Goal: Task Accomplishment & Management: Use online tool/utility

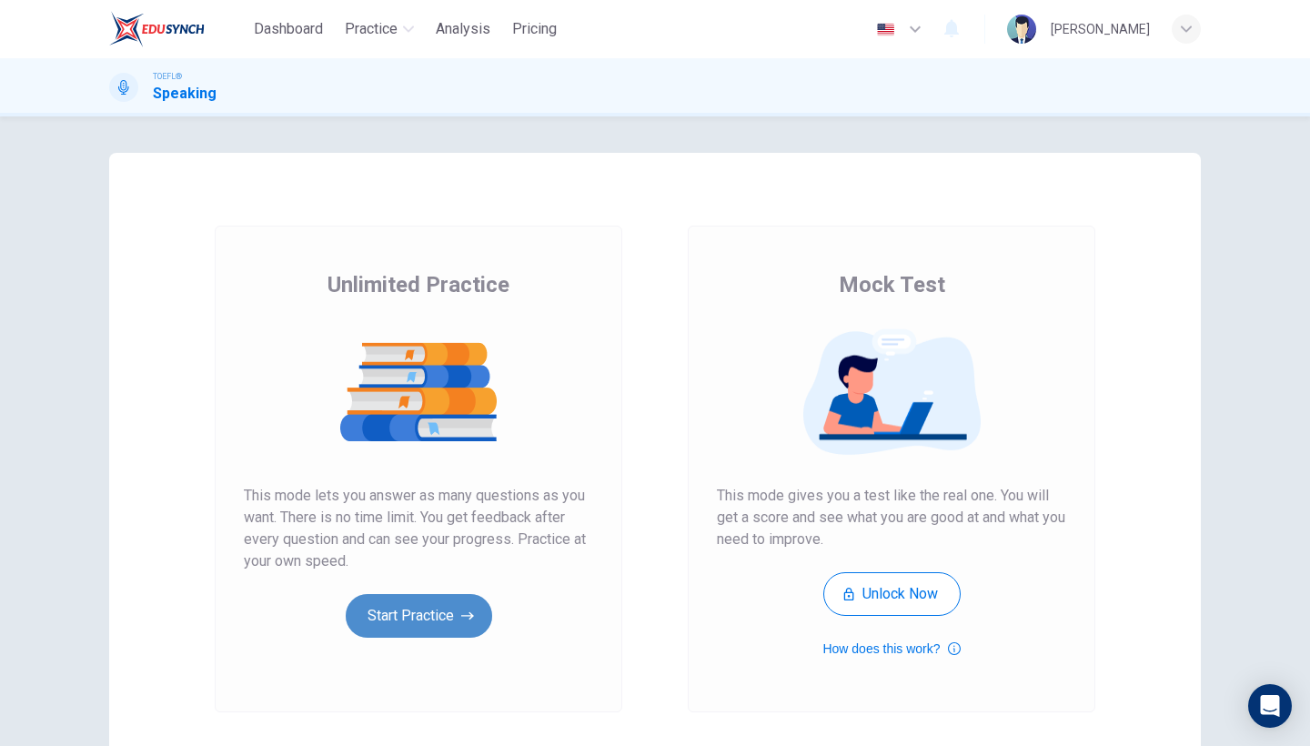
click at [424, 622] on button "Start Practice" at bounding box center [419, 616] width 146 height 44
click at [449, 627] on button "Start Practice" at bounding box center [419, 616] width 146 height 44
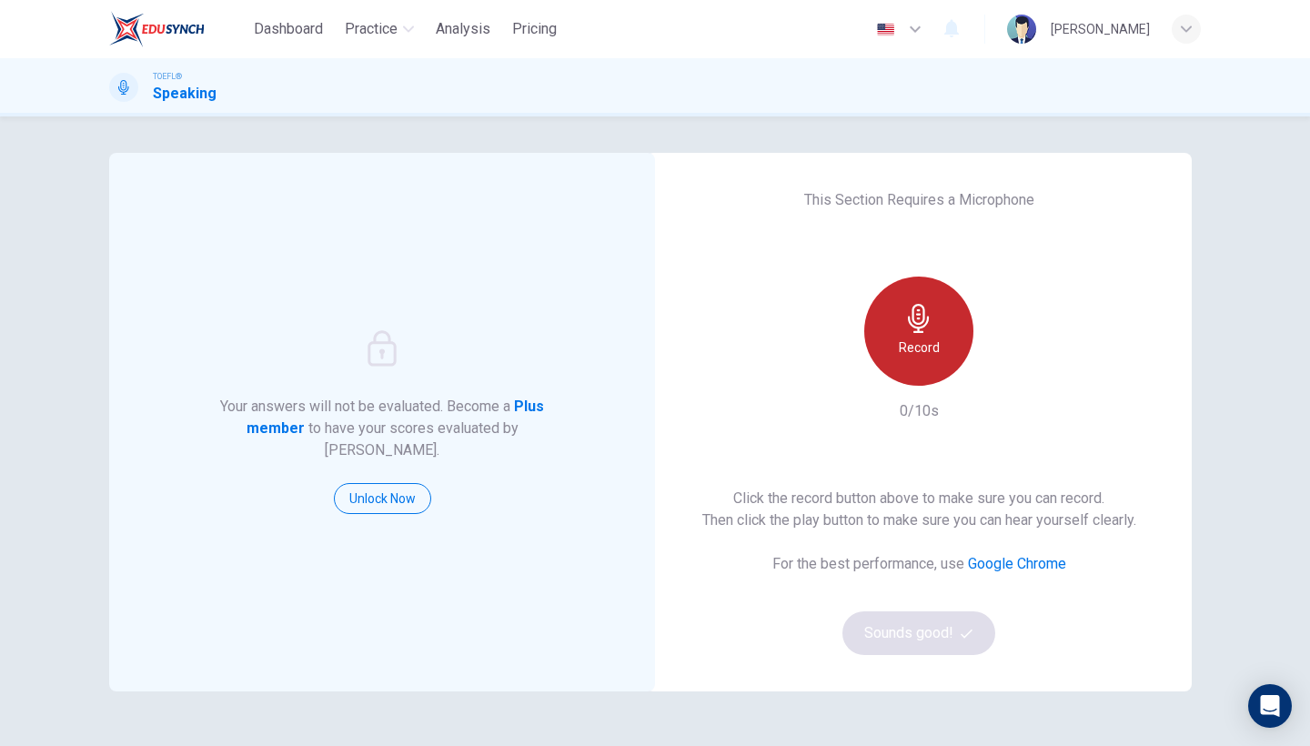
click at [905, 336] on div "Record" at bounding box center [918, 331] width 109 height 109
click at [905, 336] on div "Stop" at bounding box center [918, 331] width 109 height 109
click at [881, 300] on div "Record" at bounding box center [918, 331] width 109 height 109
click at [929, 321] on icon "button" at bounding box center [918, 318] width 29 height 29
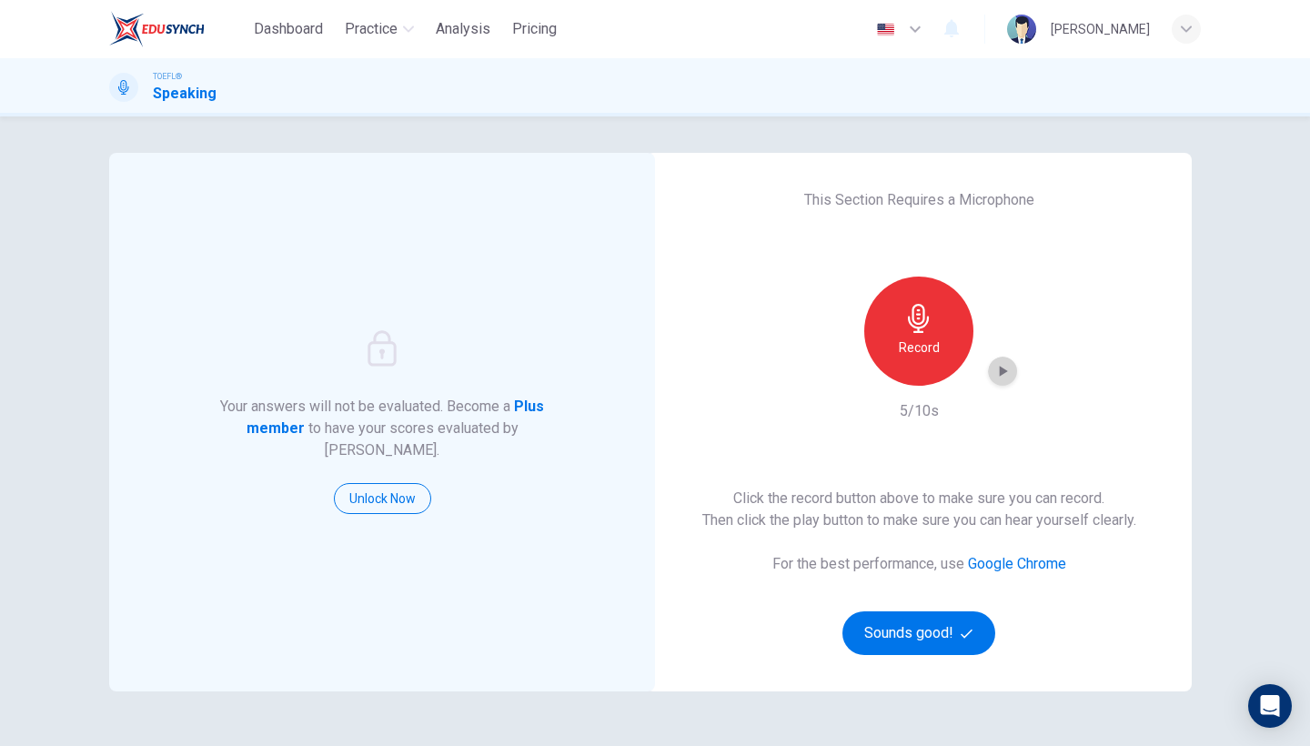
click at [1001, 365] on icon "button" at bounding box center [1003, 371] width 18 height 18
click at [941, 328] on div "Record" at bounding box center [918, 331] width 109 height 109
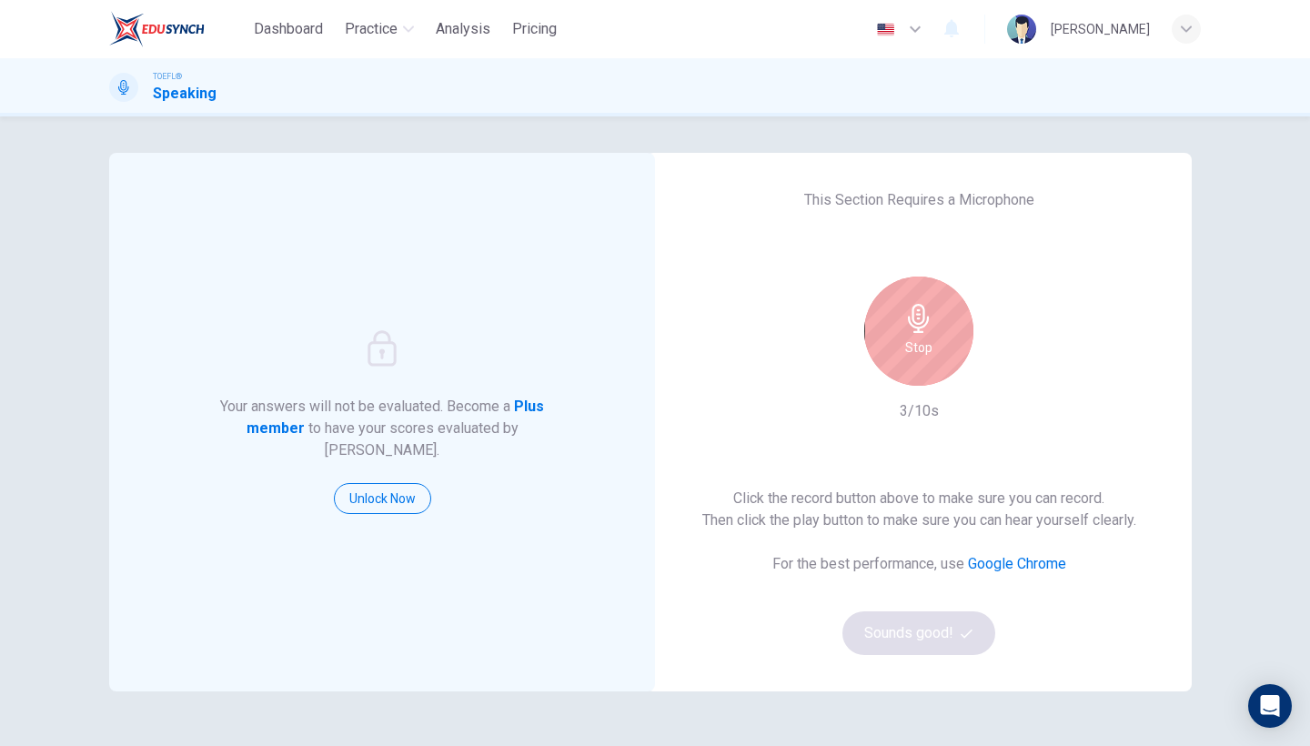
click at [927, 350] on h6 "Stop" at bounding box center [918, 348] width 27 height 22
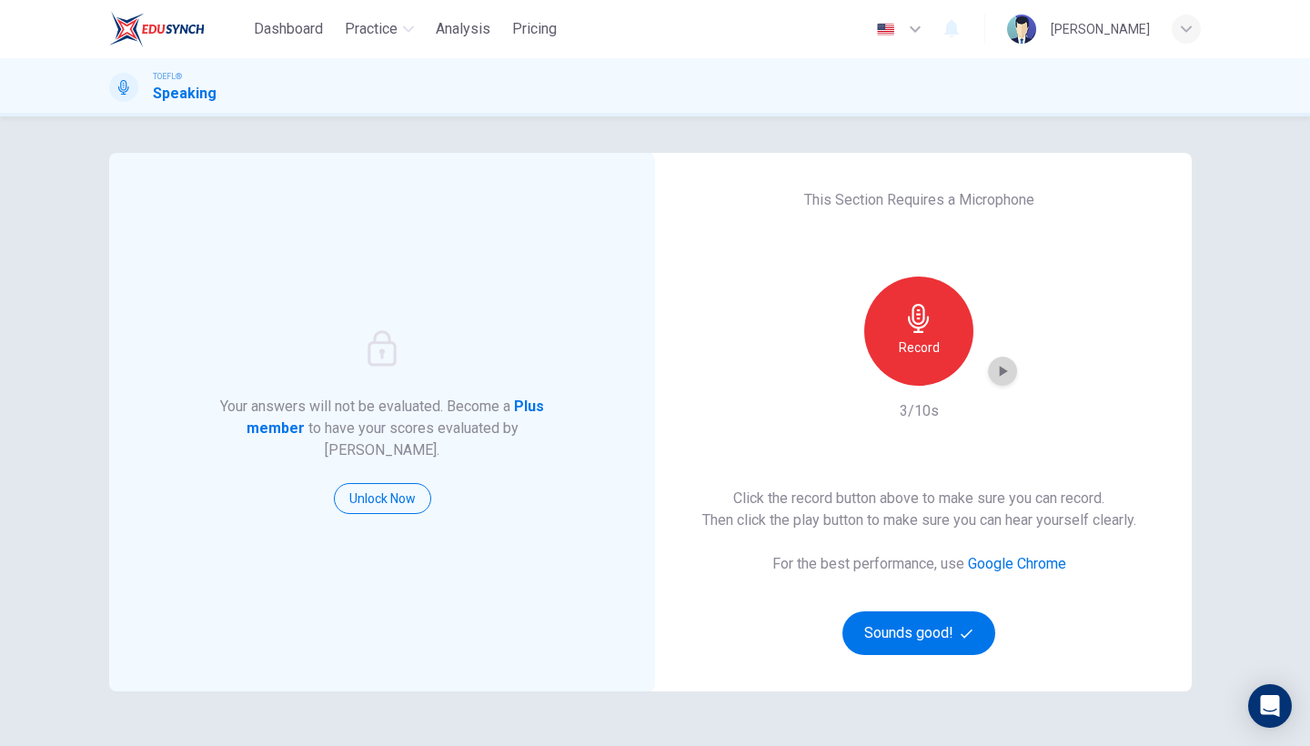
click at [999, 375] on icon "button" at bounding box center [1003, 371] width 18 height 18
click at [994, 377] on icon "button" at bounding box center [1003, 371] width 18 height 18
click at [921, 321] on icon "button" at bounding box center [918, 318] width 29 height 29
click at [996, 361] on div "button" at bounding box center [1002, 371] width 29 height 29
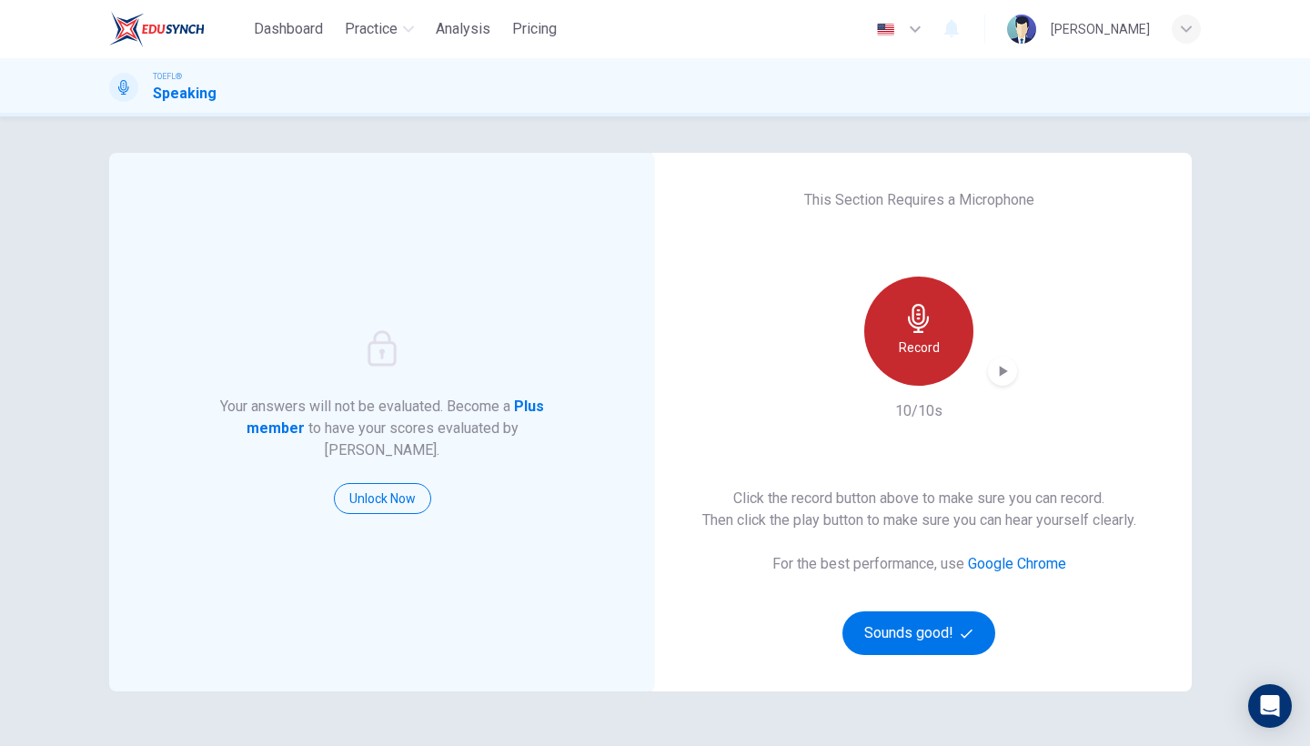
click at [908, 334] on div "Record" at bounding box center [918, 331] width 109 height 109
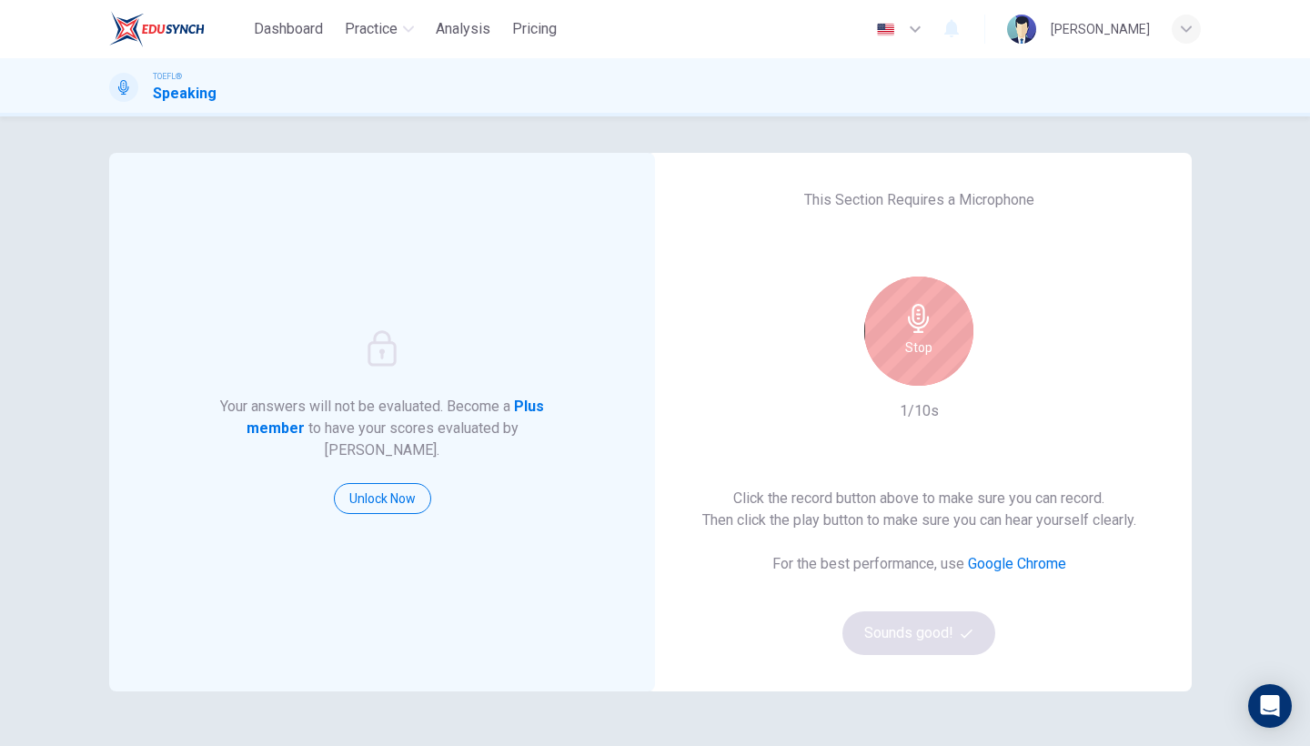
drag, startPoint x: 894, startPoint y: 631, endPoint x: 949, endPoint y: 587, distance: 70.5
click at [894, 629] on div "Click the record button above to make sure you can record. Then click the play …" at bounding box center [919, 571] width 434 height 167
click at [960, 389] on div "Stop 2/10s" at bounding box center [919, 350] width 197 height 146
click at [954, 351] on div "Stop" at bounding box center [918, 331] width 109 height 109
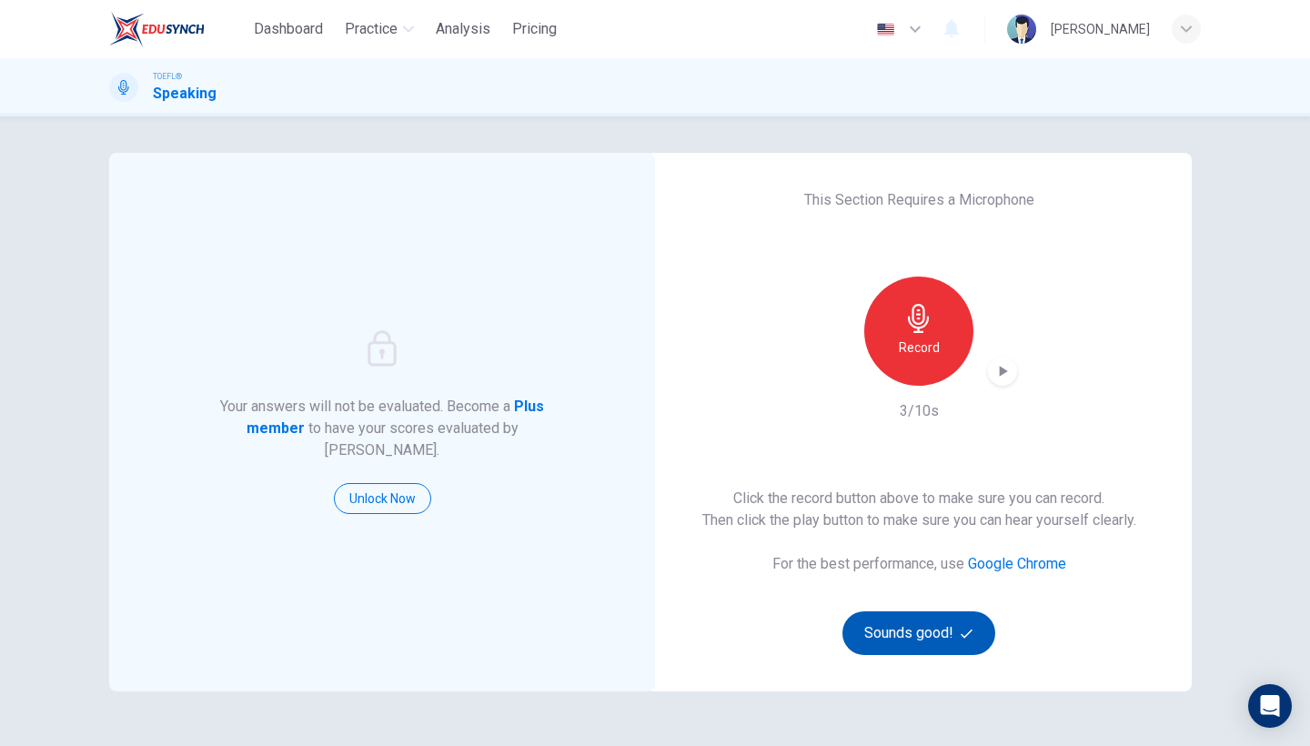
click at [888, 644] on button "Sounds good!" at bounding box center [918, 633] width 153 height 44
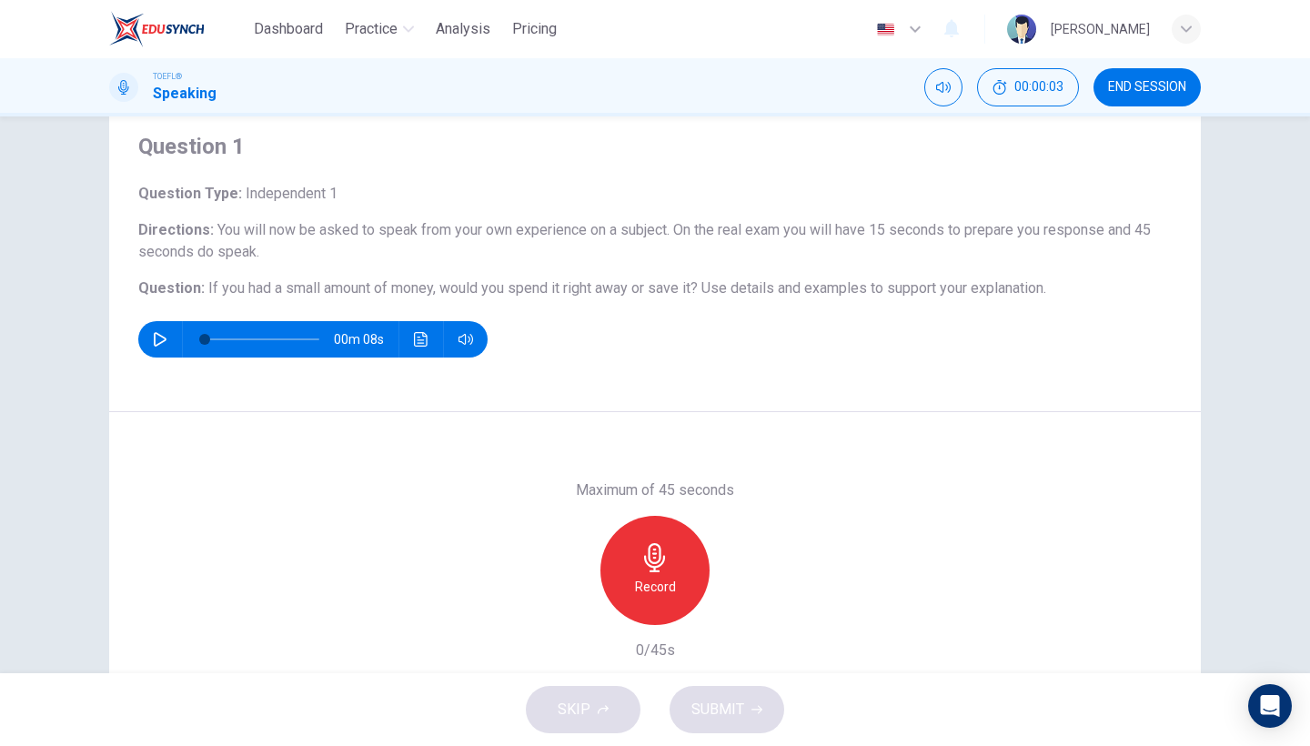
scroll to position [62, 0]
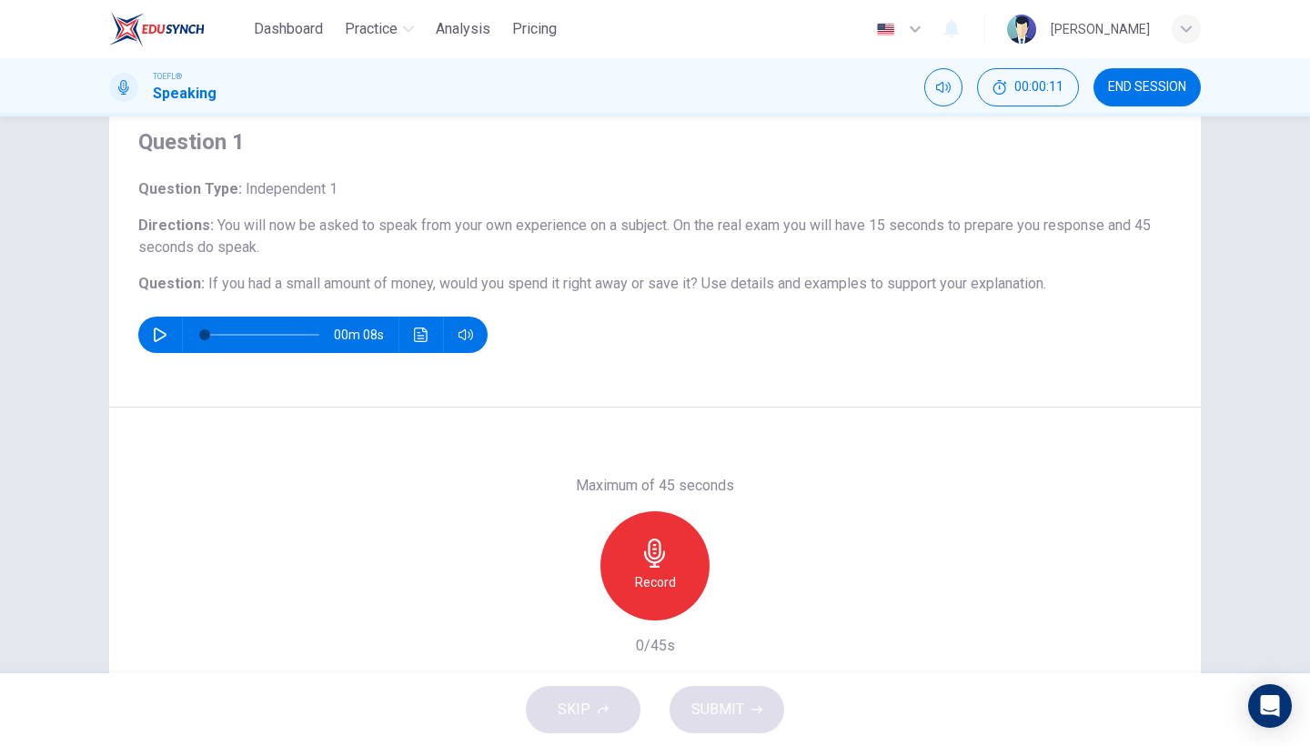
click at [150, 323] on button "button" at bounding box center [160, 335] width 29 height 36
type input "0"
click at [670, 539] on div "Record" at bounding box center [654, 565] width 109 height 109
click at [670, 539] on div "Stop" at bounding box center [654, 565] width 109 height 109
click at [574, 616] on div "button" at bounding box center [571, 605] width 29 height 29
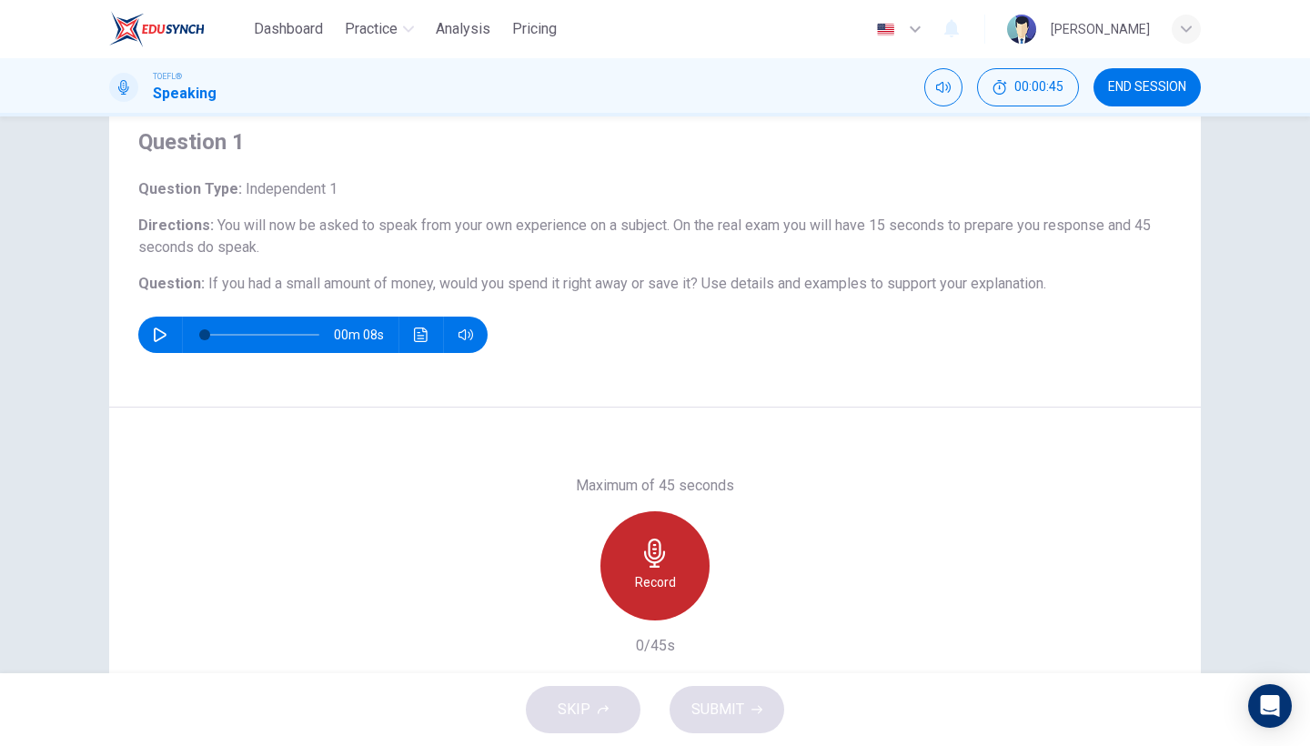
click at [661, 606] on div "Record" at bounding box center [654, 565] width 109 height 109
click at [657, 598] on div "Stop" at bounding box center [654, 565] width 109 height 109
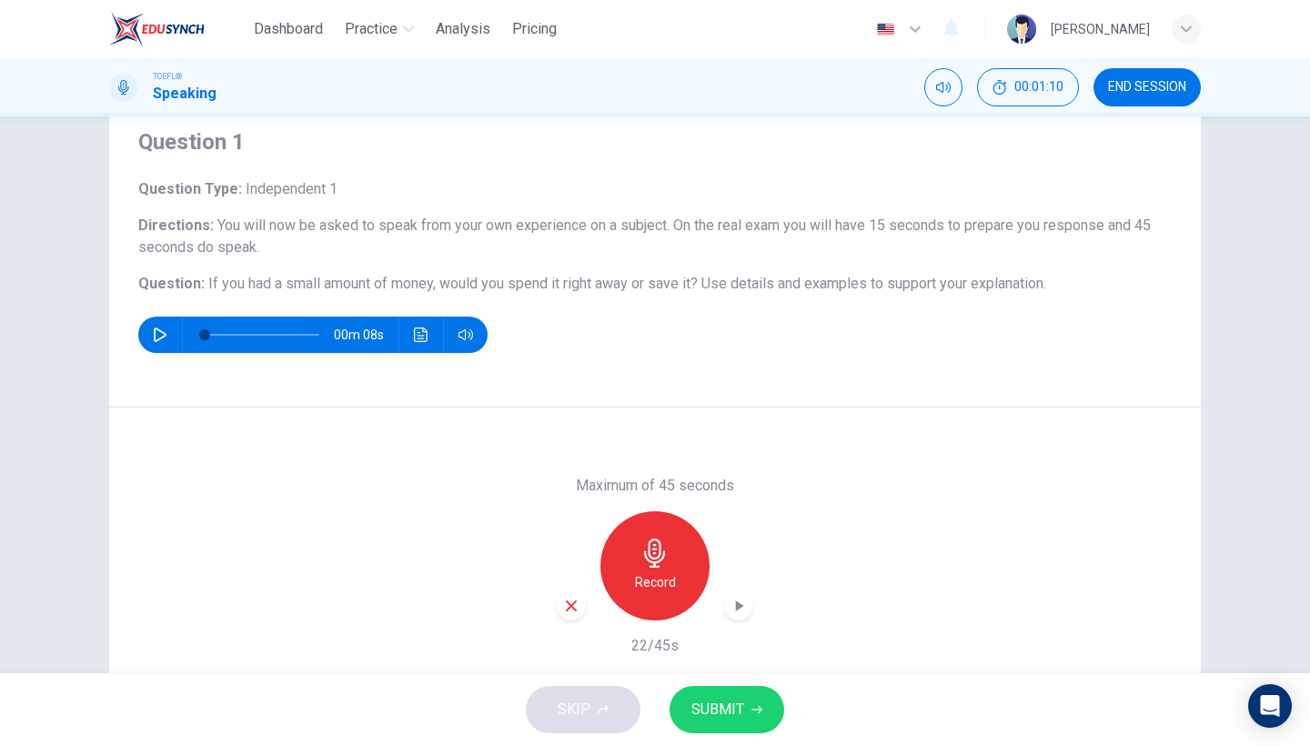
click at [731, 621] on div "Maximum of 45 seconds Record 22/45s" at bounding box center [655, 566] width 197 height 182
click at [741, 612] on icon "button" at bounding box center [739, 606] width 18 height 18
click at [562, 597] on div "button" at bounding box center [571, 605] width 29 height 29
click at [666, 589] on h6 "Record" at bounding box center [655, 582] width 41 height 22
click at [731, 597] on icon "button" at bounding box center [739, 606] width 18 height 18
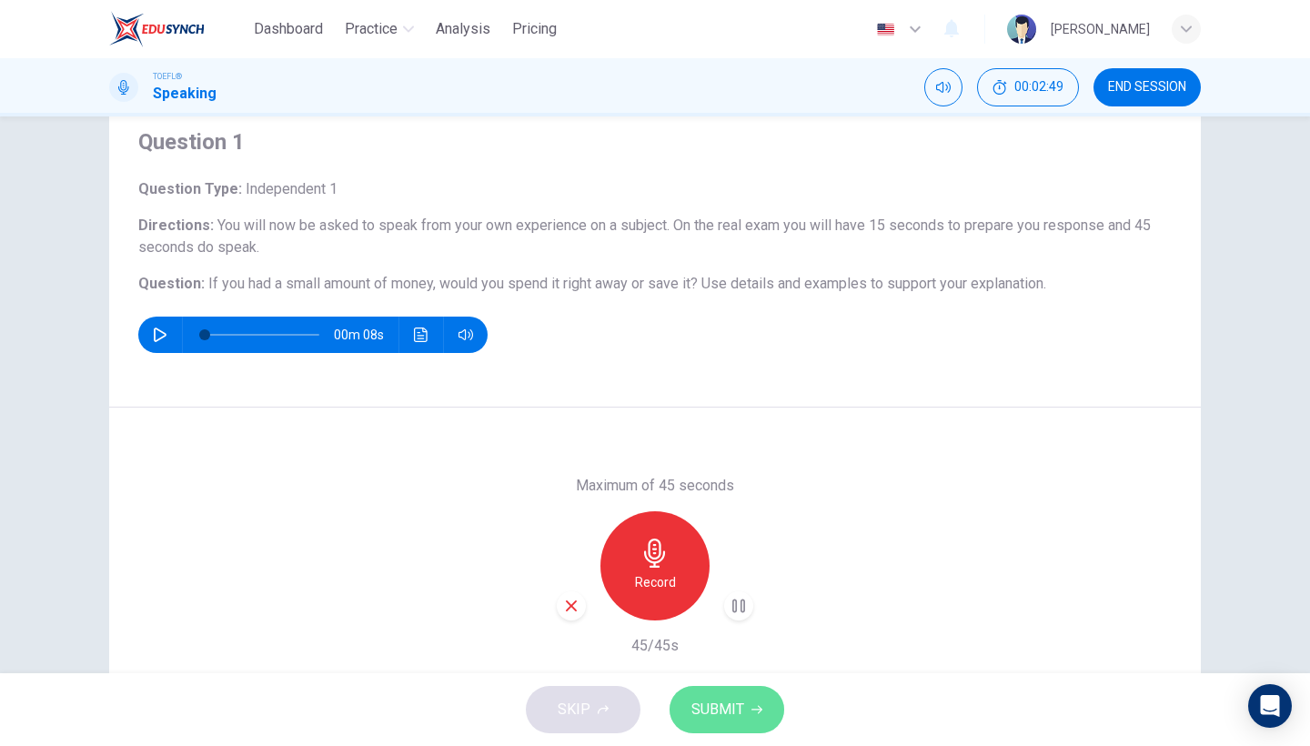
click at [718, 700] on span "SUBMIT" at bounding box center [717, 709] width 53 height 25
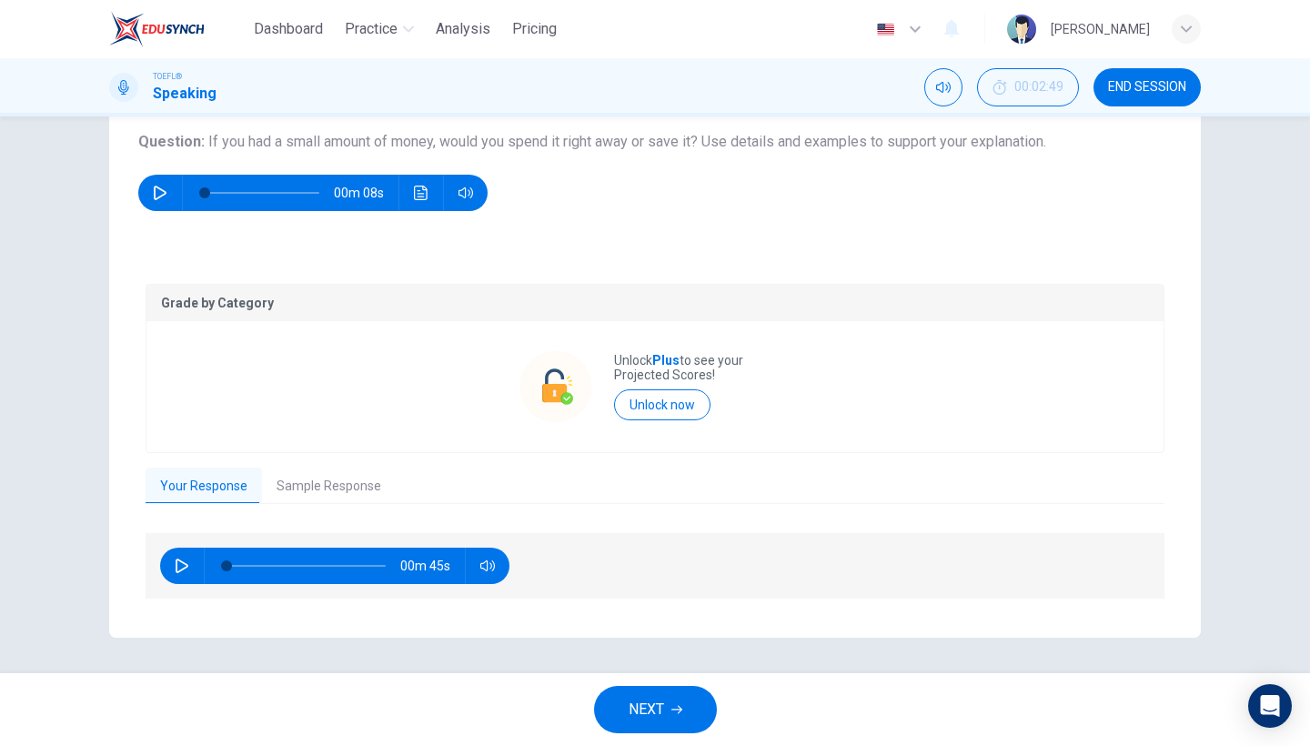
scroll to position [0, 0]
click at [302, 481] on button "Sample Response" at bounding box center [329, 487] width 134 height 38
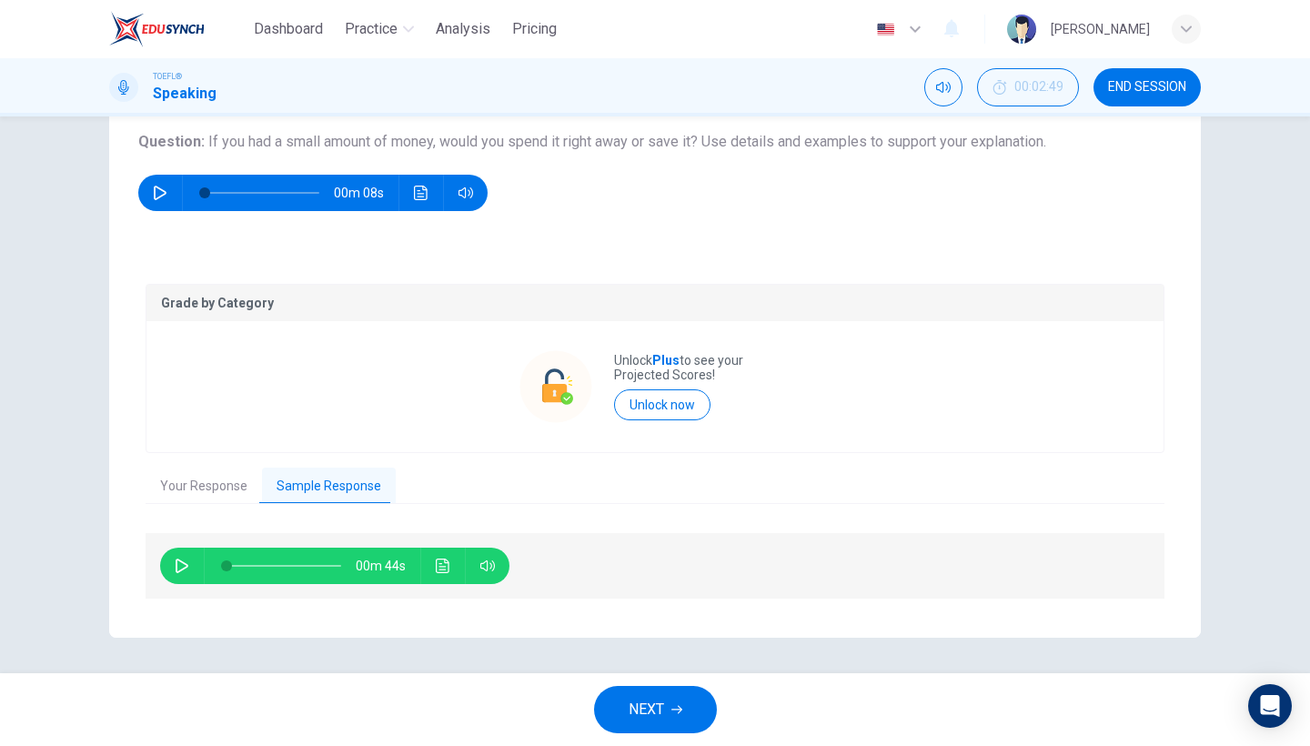
click at [316, 470] on button "Sample Response" at bounding box center [329, 487] width 134 height 38
click at [181, 571] on icon "button" at bounding box center [182, 566] width 15 height 15
drag, startPoint x: 241, startPoint y: 559, endPoint x: 206, endPoint y: 565, distance: 36.0
click at [206, 565] on div at bounding box center [280, 566] width 151 height 36
type input "0"
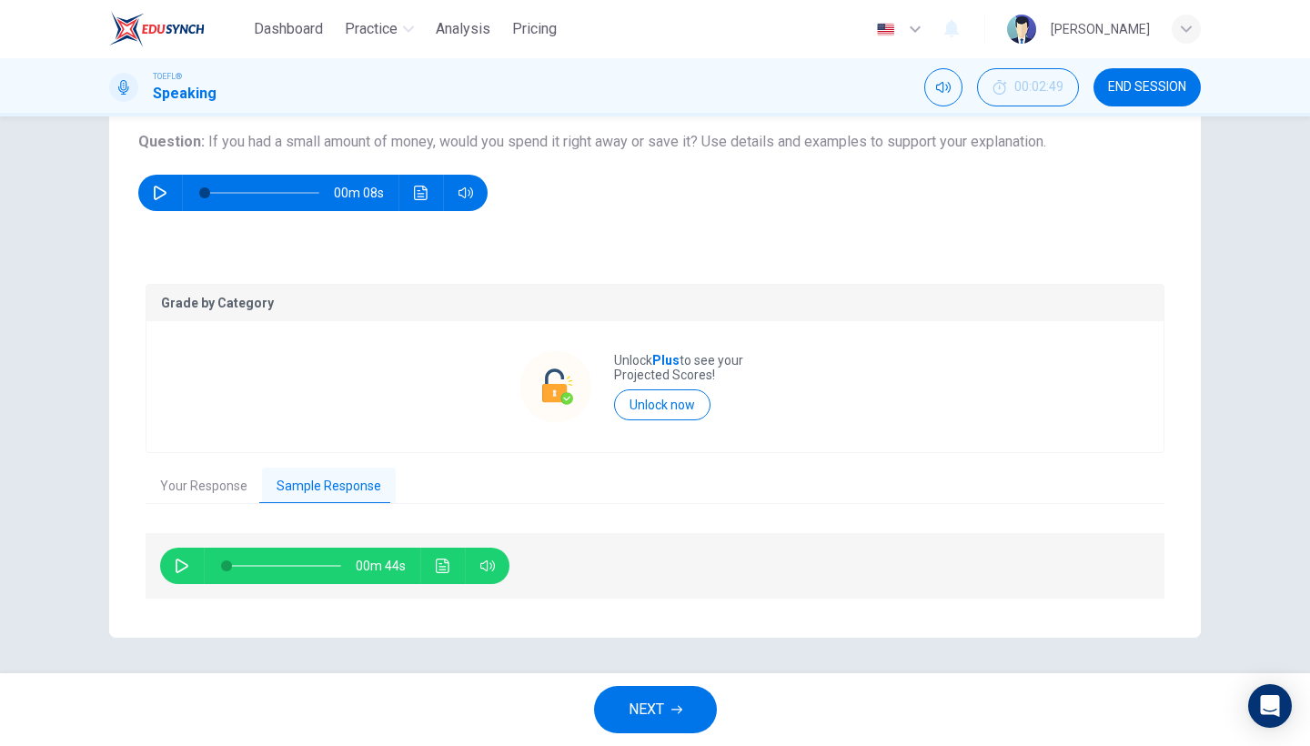
click at [630, 704] on span "NEXT" at bounding box center [646, 709] width 35 height 25
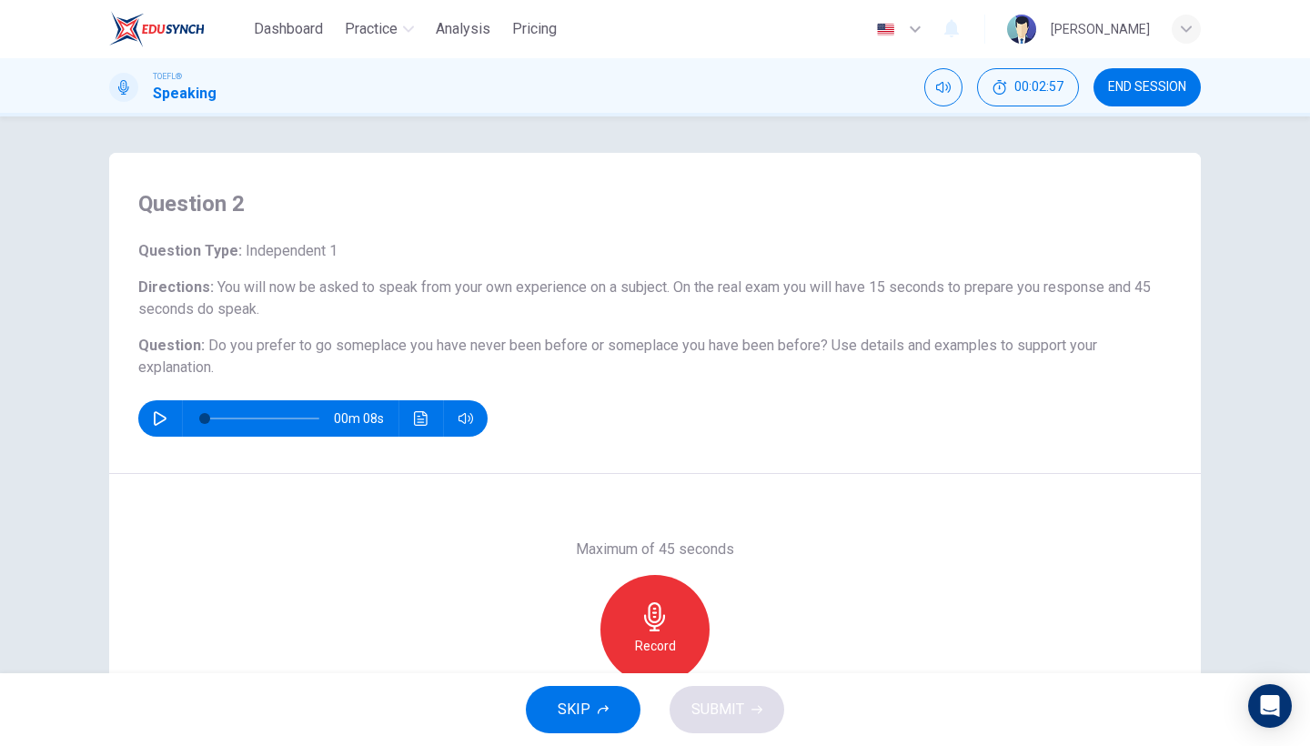
click at [165, 417] on icon "button" at bounding box center [160, 418] width 13 height 15
type input "0"
click at [688, 655] on div "Record" at bounding box center [654, 629] width 109 height 109
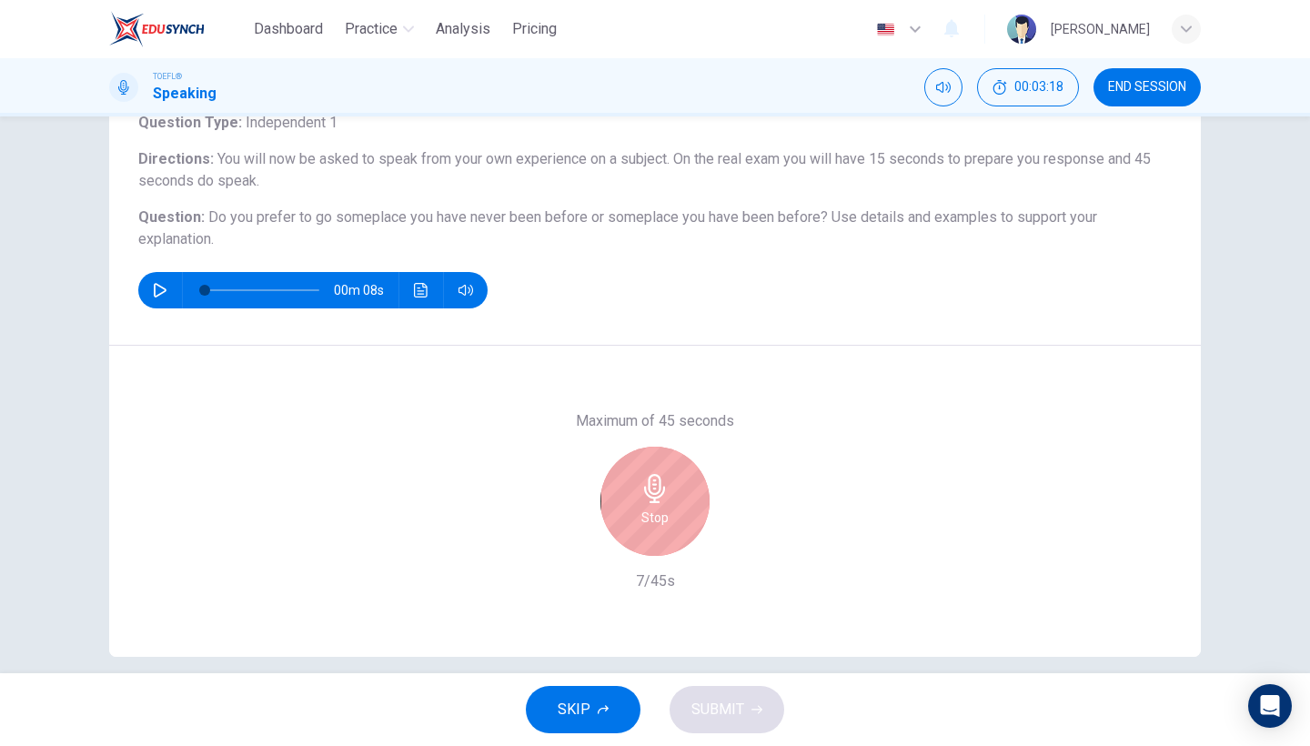
scroll to position [131, 0]
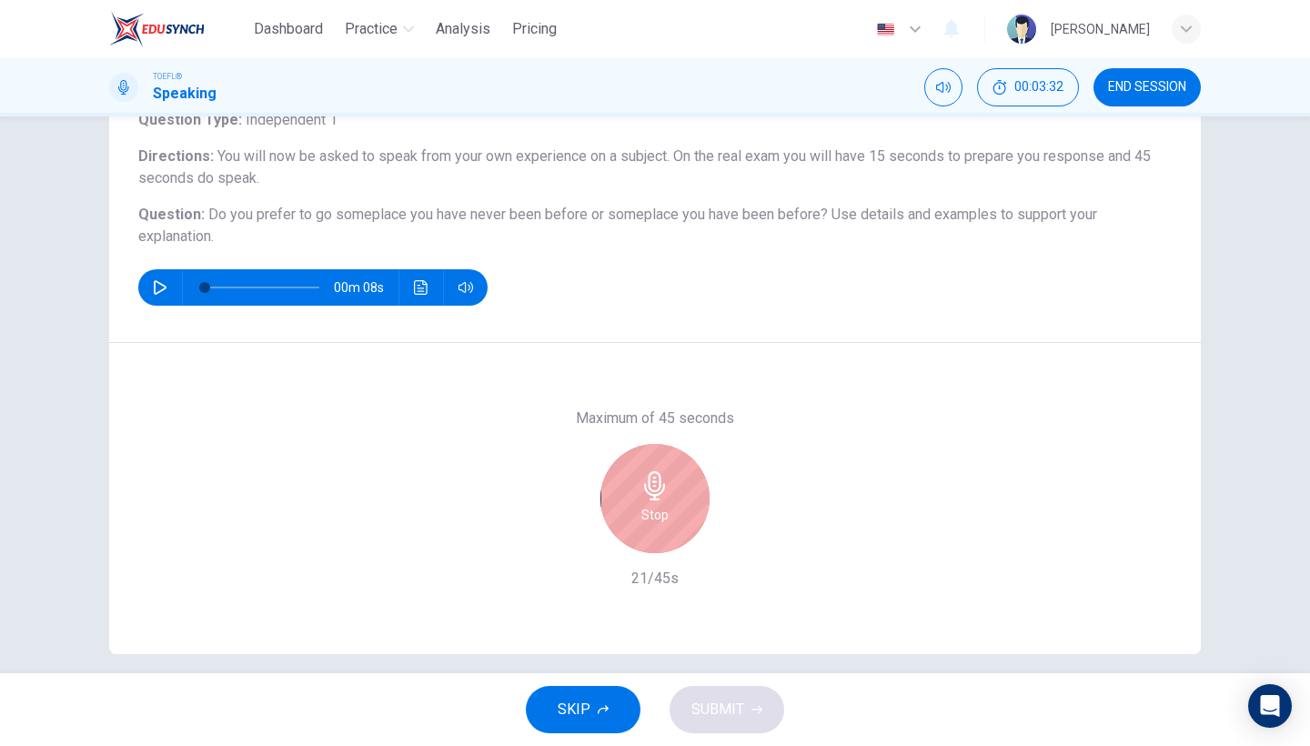
click at [655, 531] on div "Stop" at bounding box center [654, 498] width 109 height 109
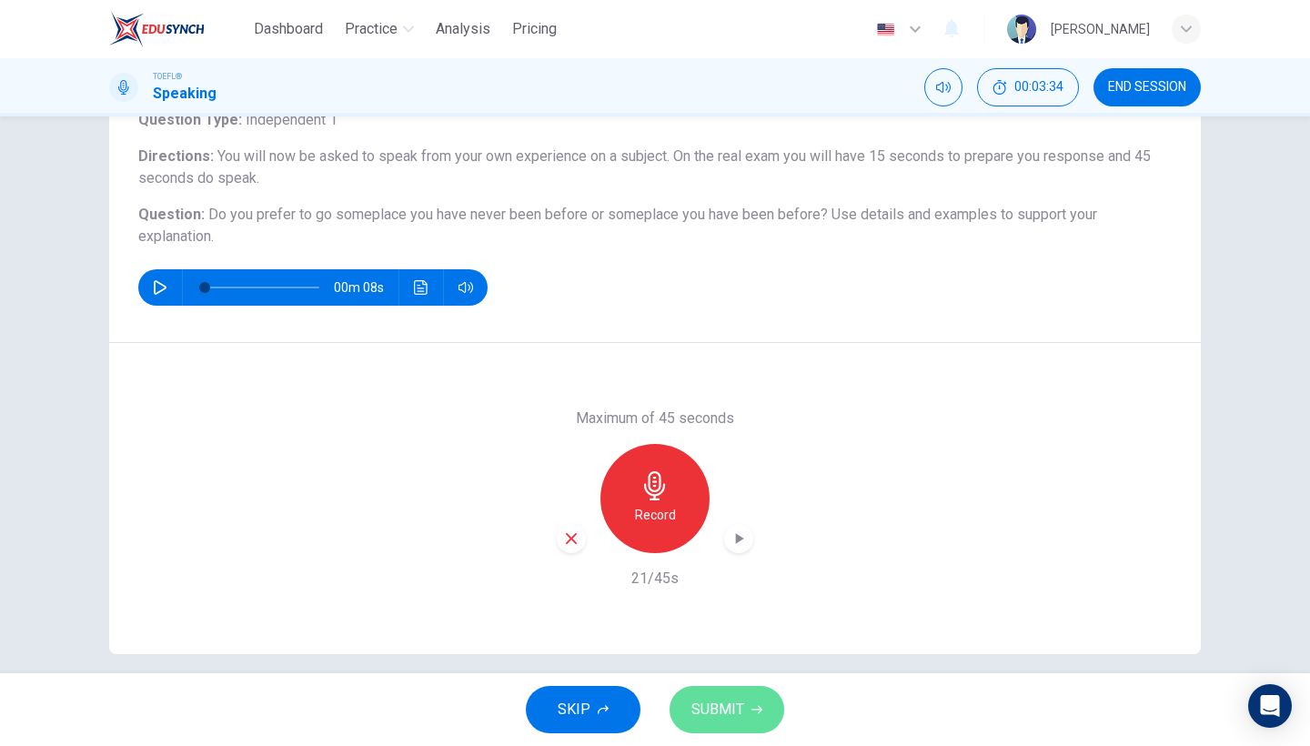
click at [725, 700] on span "SUBMIT" at bounding box center [717, 709] width 53 height 25
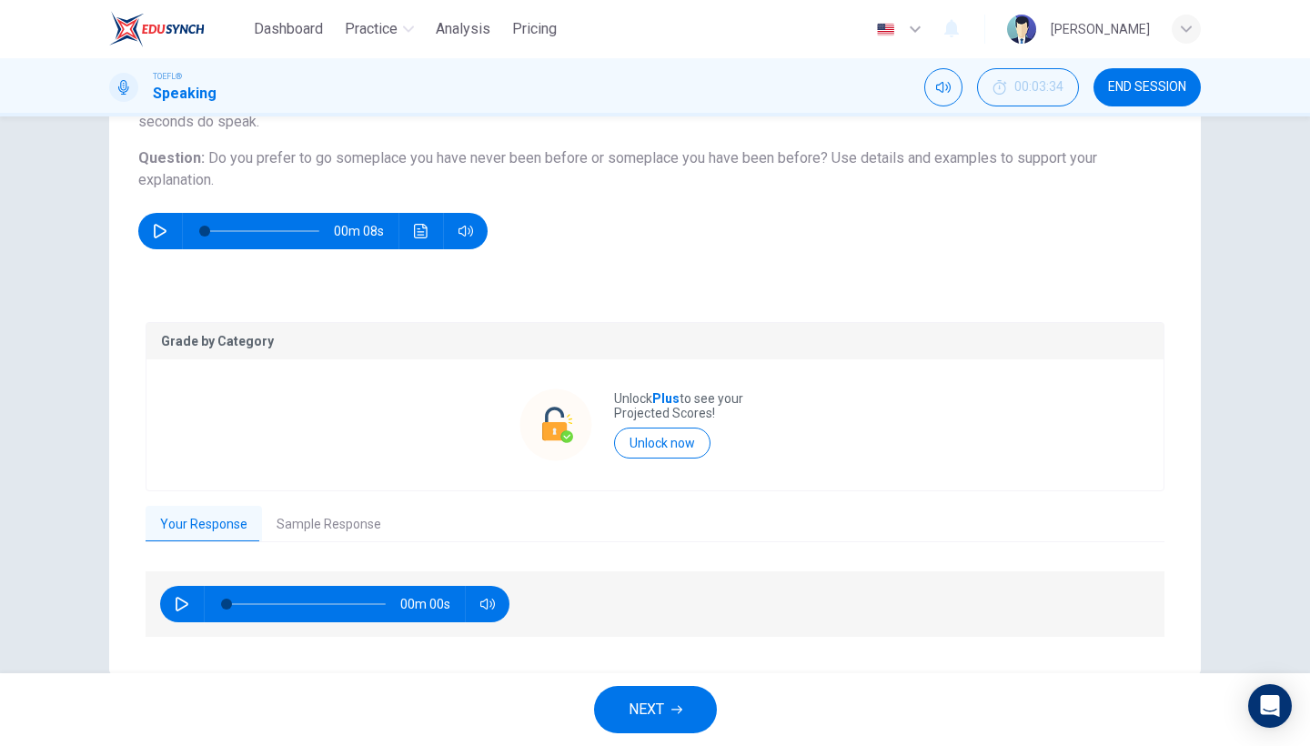
scroll to position [197, 0]
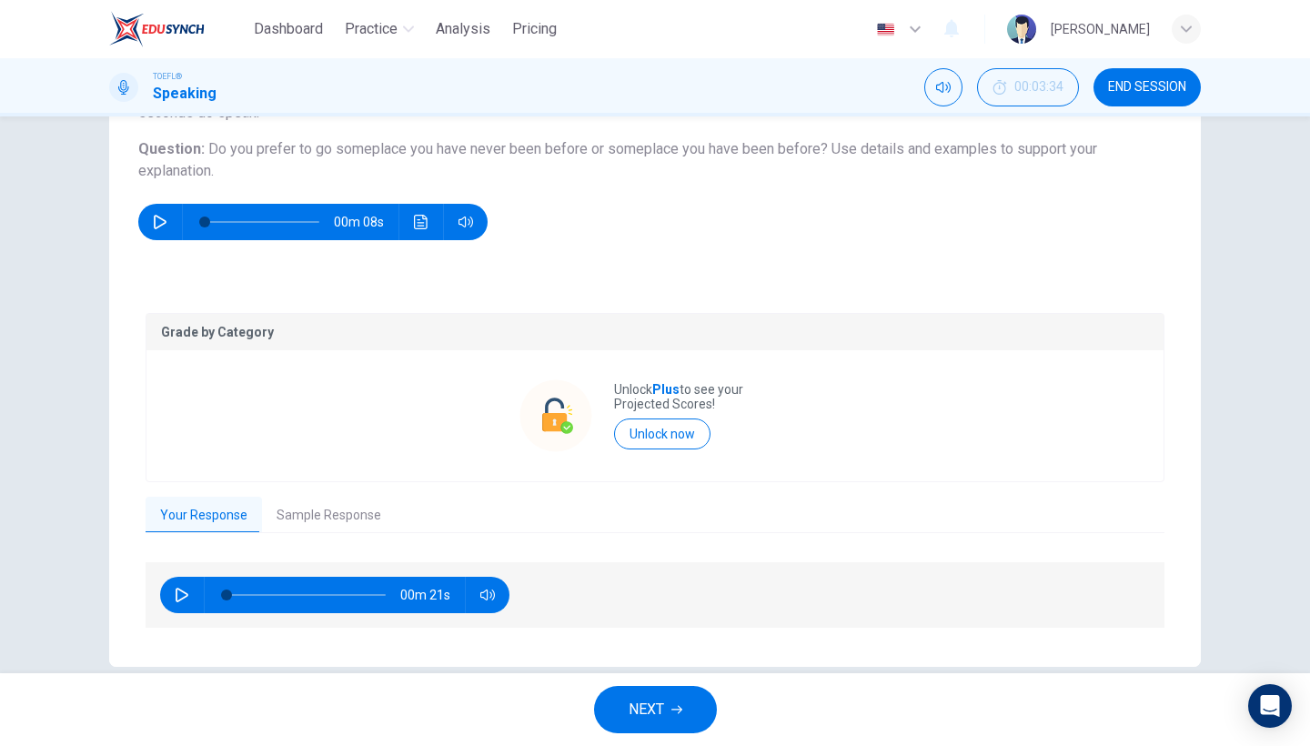
click at [329, 504] on button "Sample Response" at bounding box center [329, 516] width 134 height 38
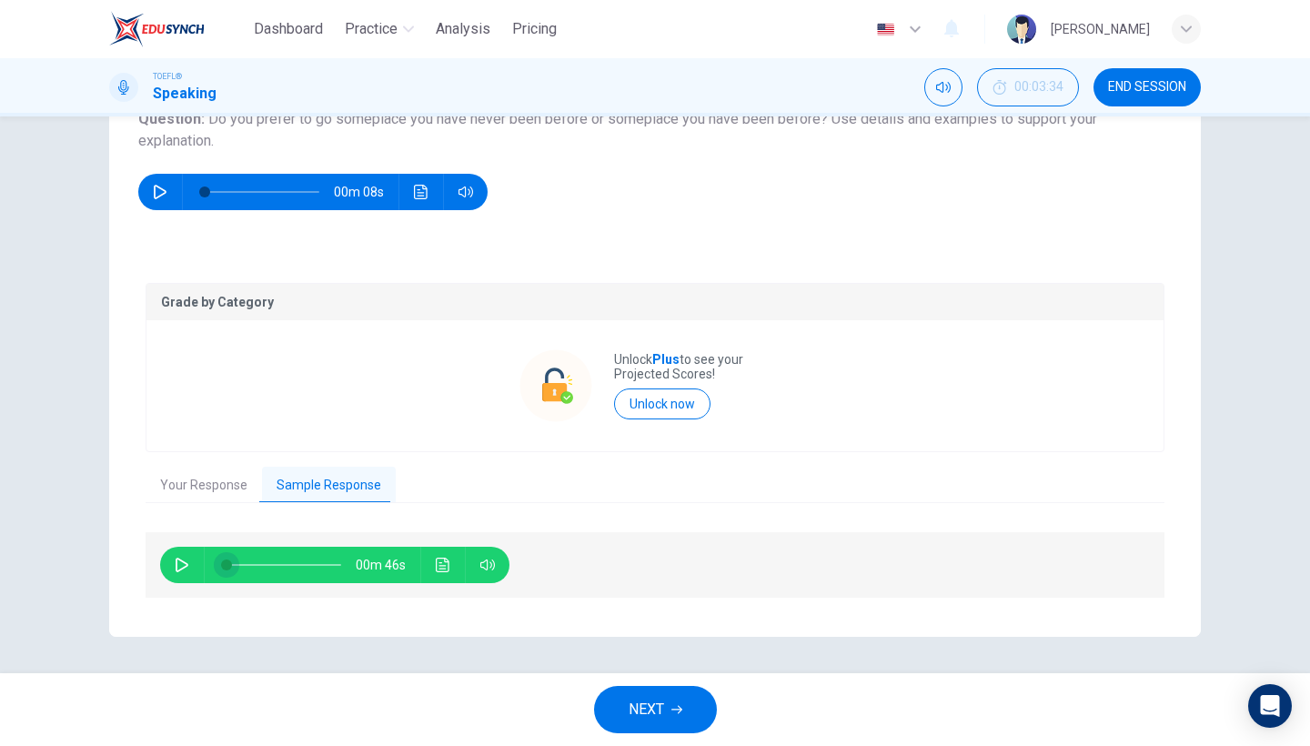
scroll to position [226, 0]
click at [191, 579] on button "button" at bounding box center [181, 566] width 29 height 36
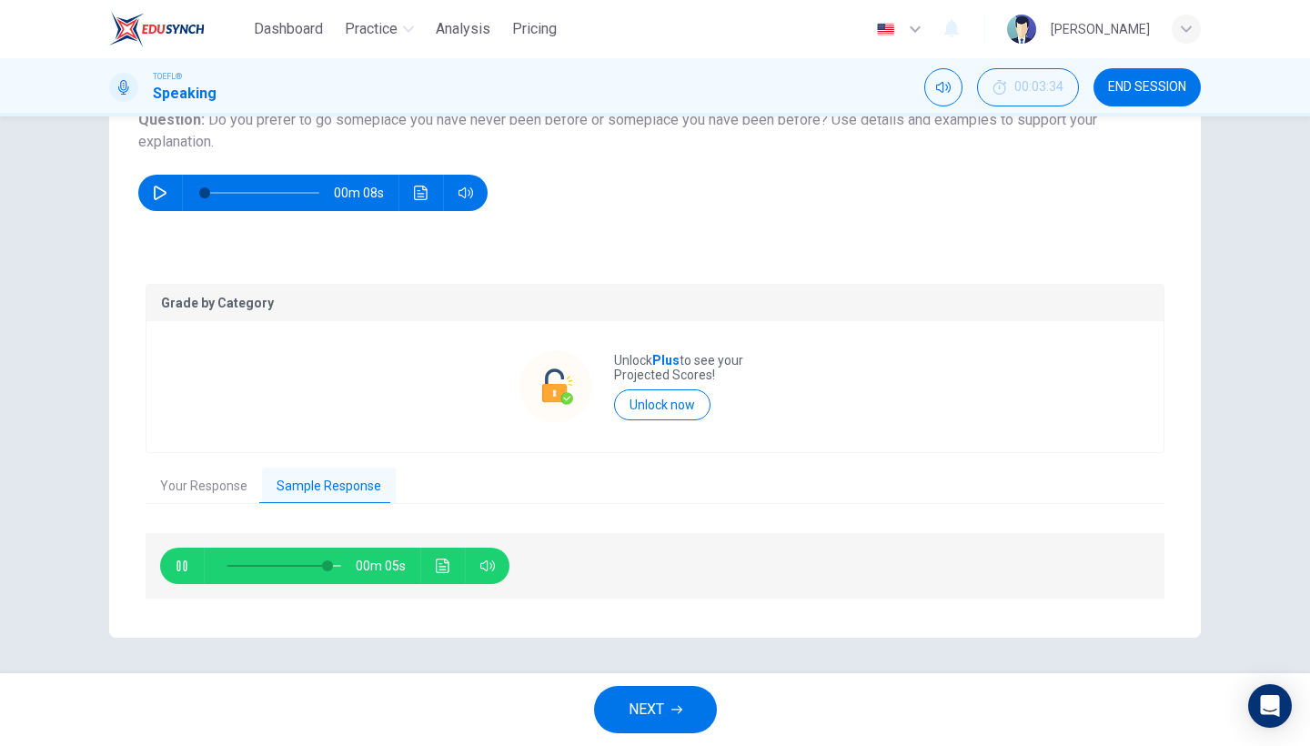
type input "90"
click at [661, 721] on span "NEXT" at bounding box center [646, 709] width 35 height 25
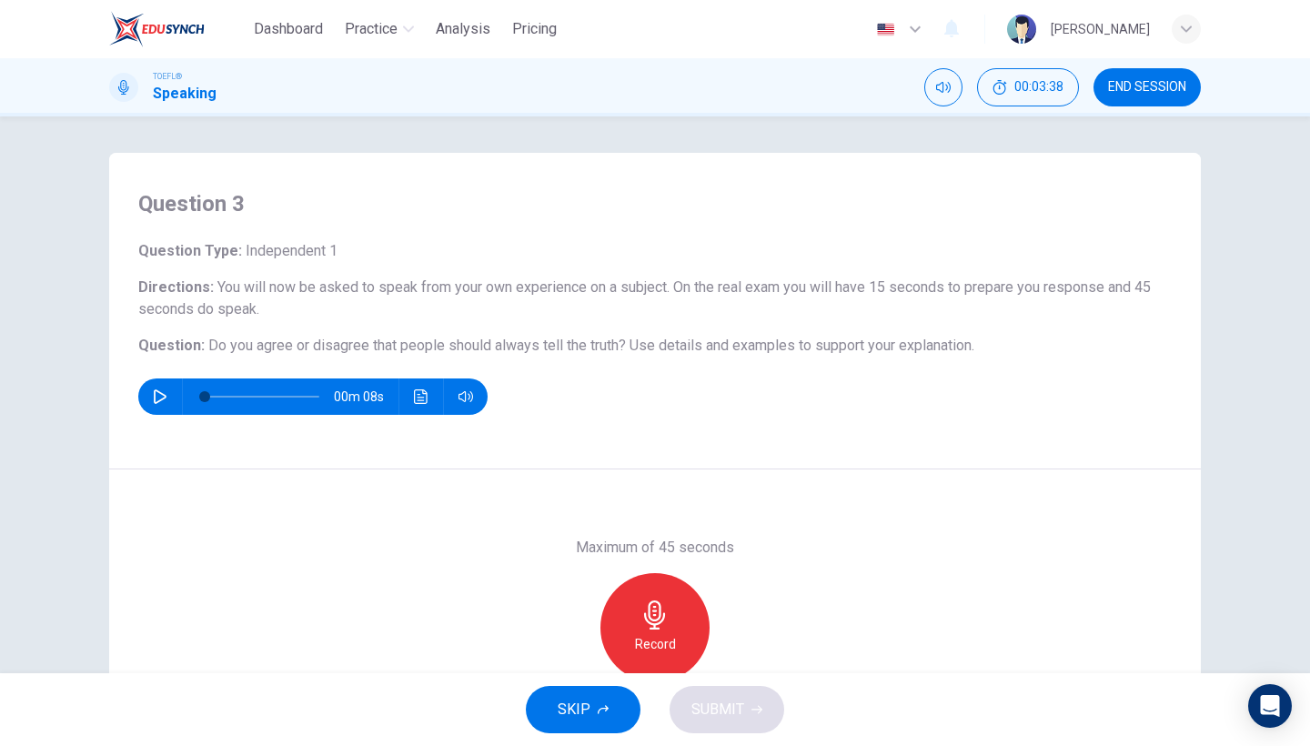
click at [146, 404] on div "00m 08s" at bounding box center [312, 396] width 349 height 36
click at [135, 388] on div "Question 3 Question Type : Independent 1 Directions : You will now be asked to …" at bounding box center [655, 311] width 1092 height 317
click at [159, 396] on icon "button" at bounding box center [160, 396] width 15 height 15
click at [171, 403] on button "button" at bounding box center [160, 396] width 29 height 36
click at [680, 599] on div "Record" at bounding box center [654, 627] width 109 height 109
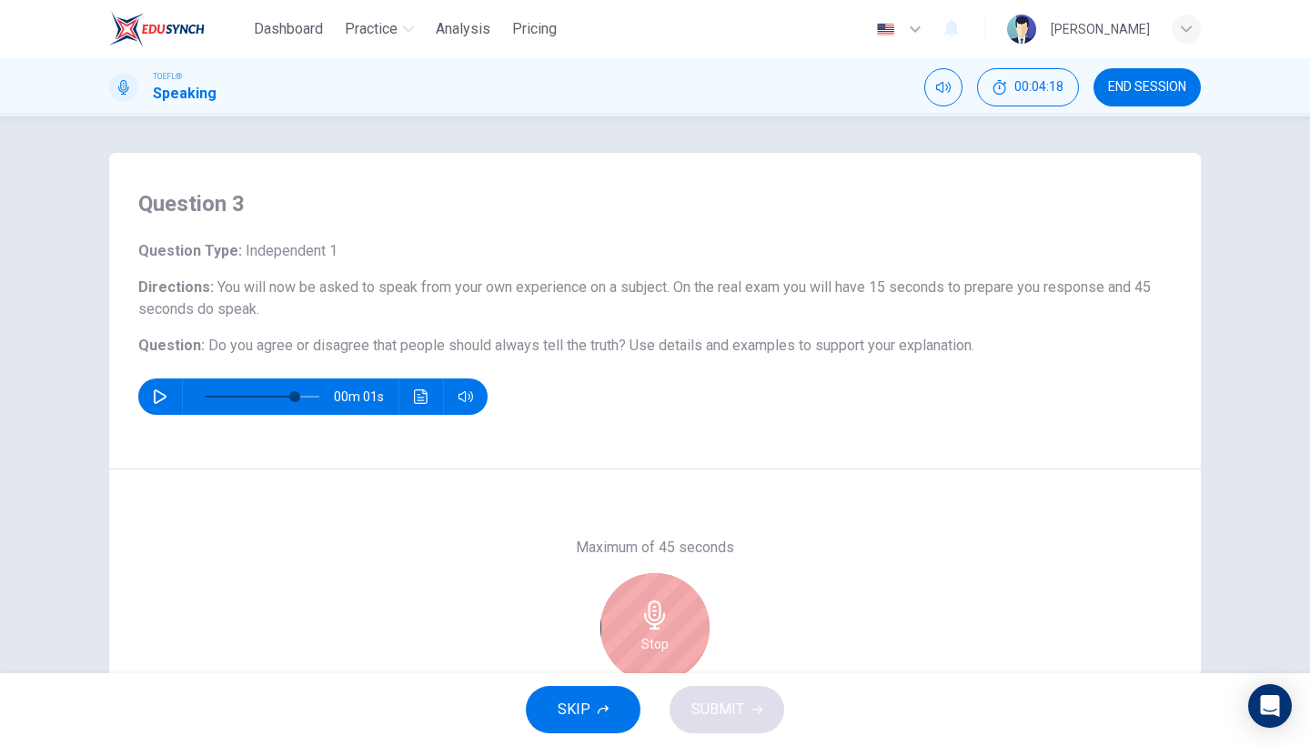
click at [671, 609] on div "Stop" at bounding box center [654, 627] width 109 height 109
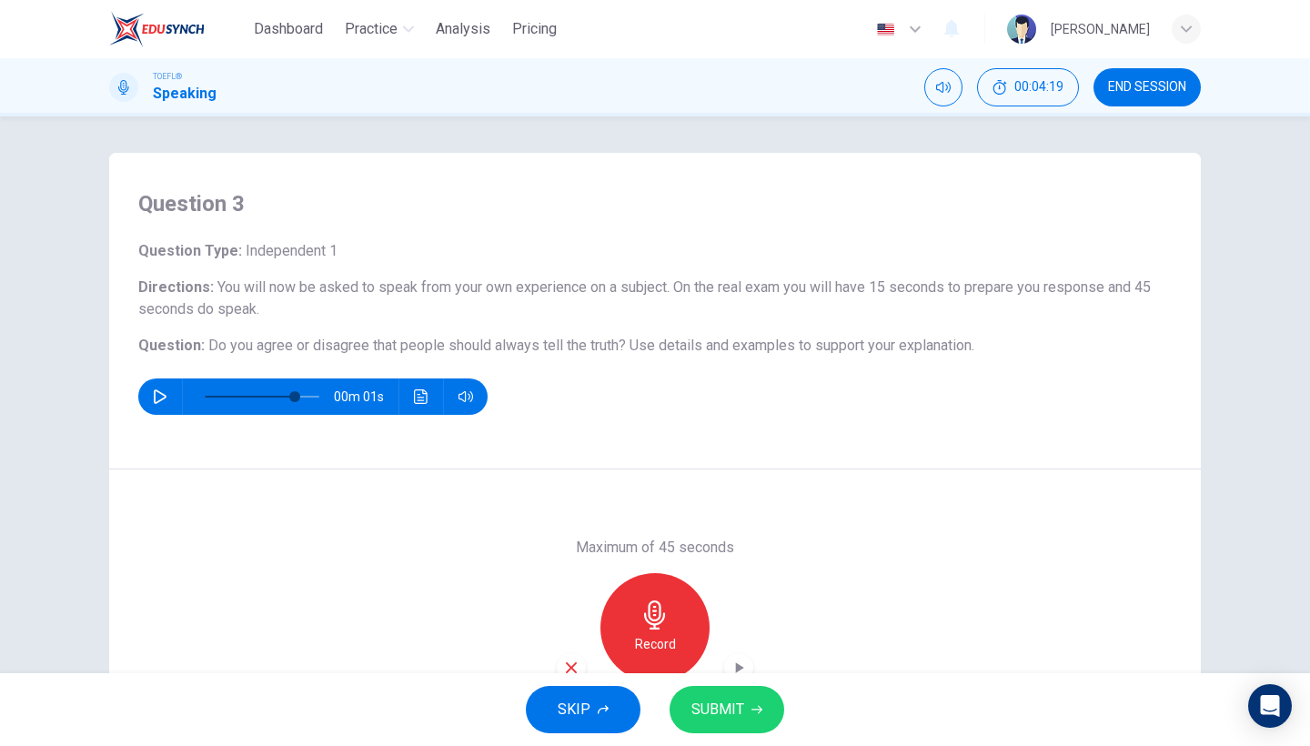
scroll to position [93, 0]
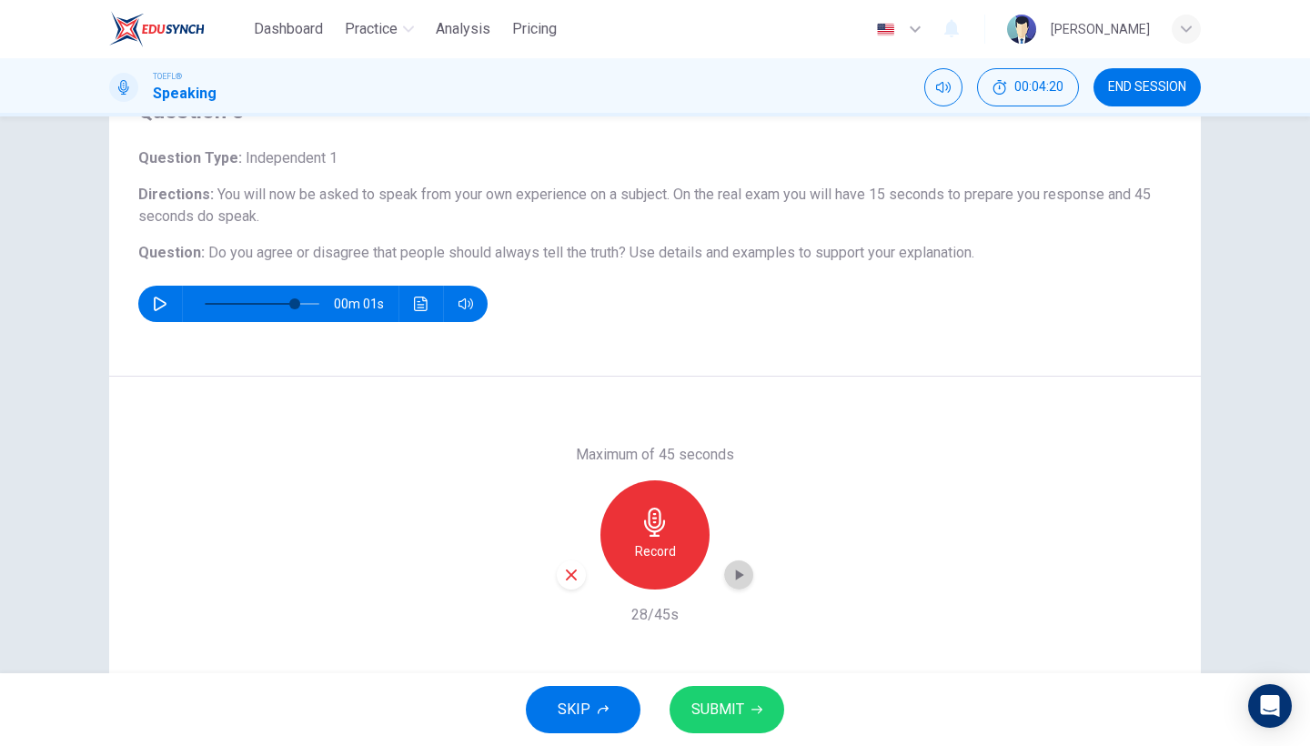
click at [740, 582] on icon "button" at bounding box center [739, 575] width 18 height 18
click at [713, 696] on button "SUBMIT" at bounding box center [727, 709] width 115 height 47
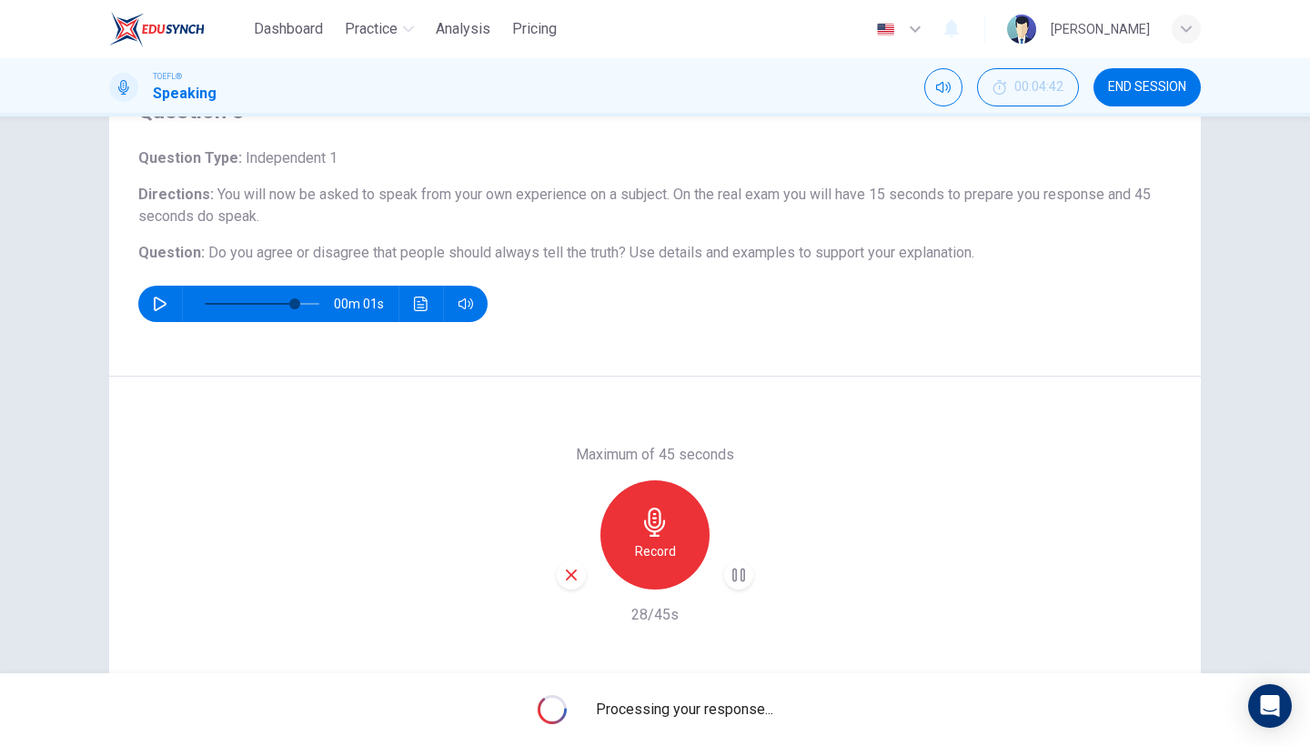
type input "0"
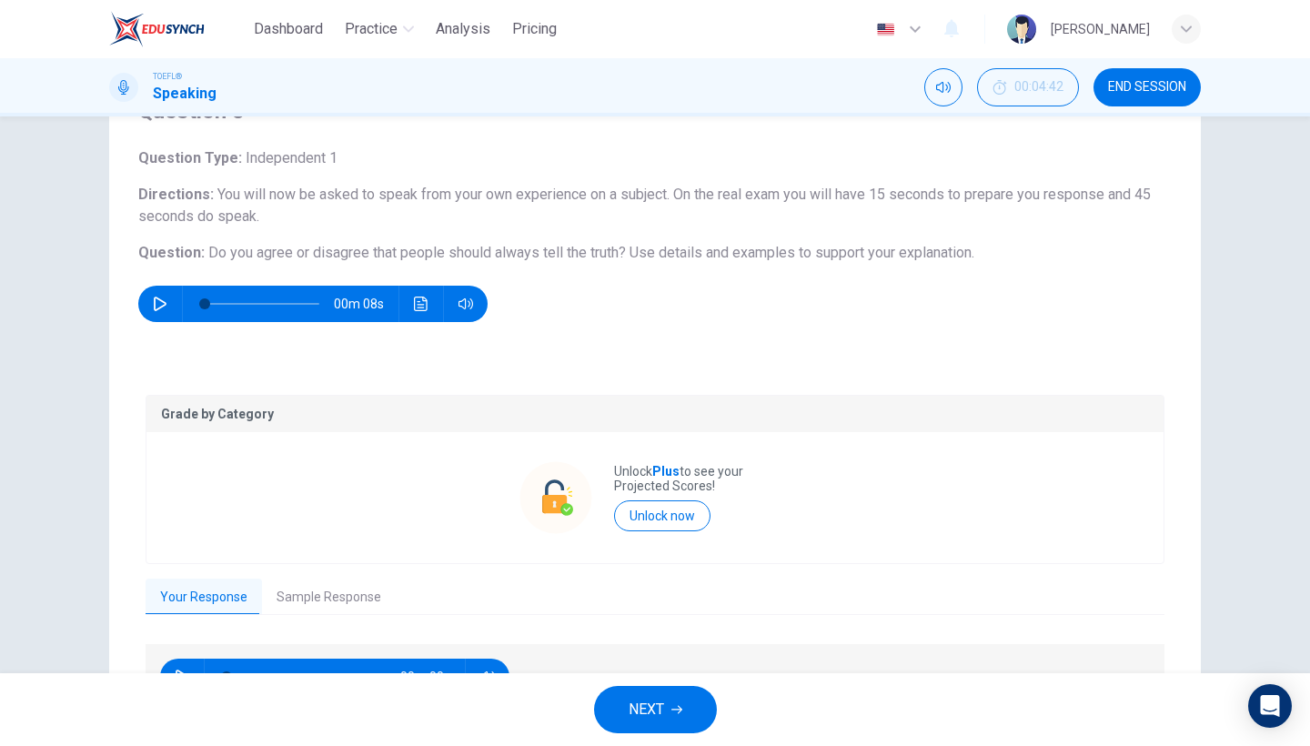
scroll to position [171, 0]
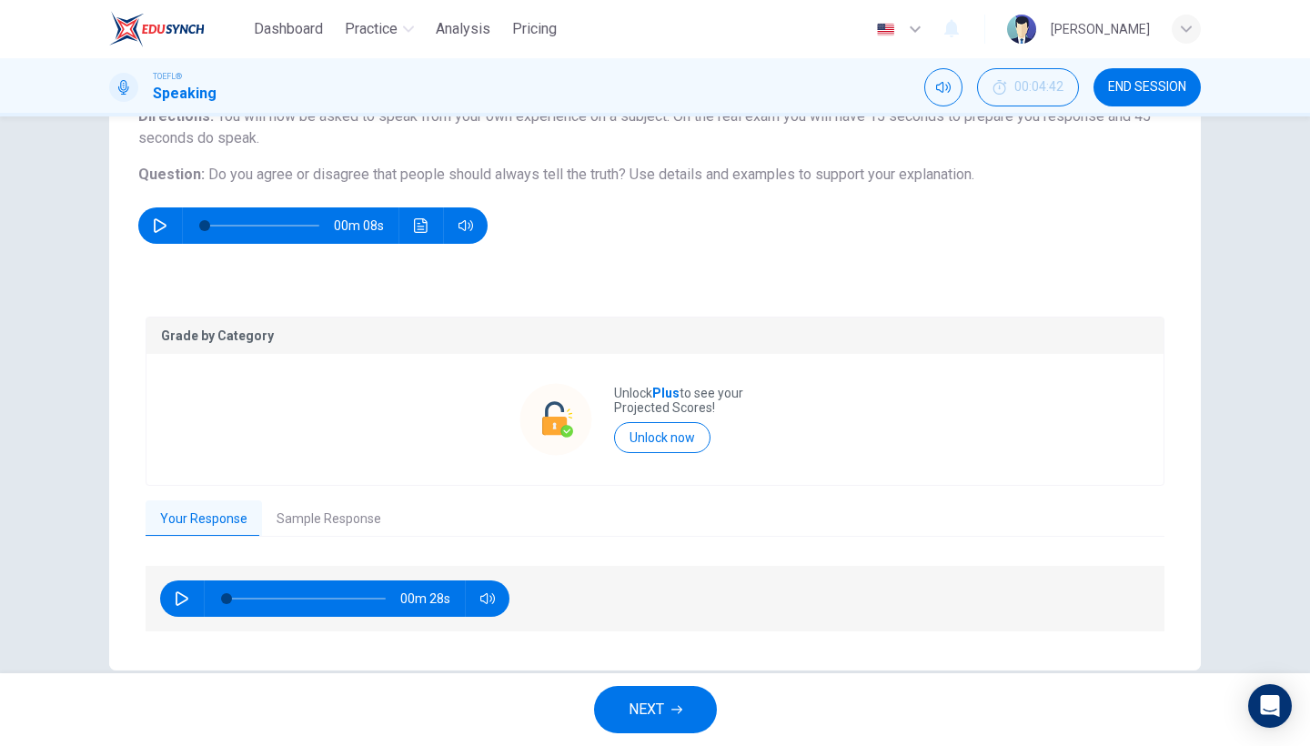
click at [308, 526] on button "Sample Response" at bounding box center [329, 519] width 134 height 38
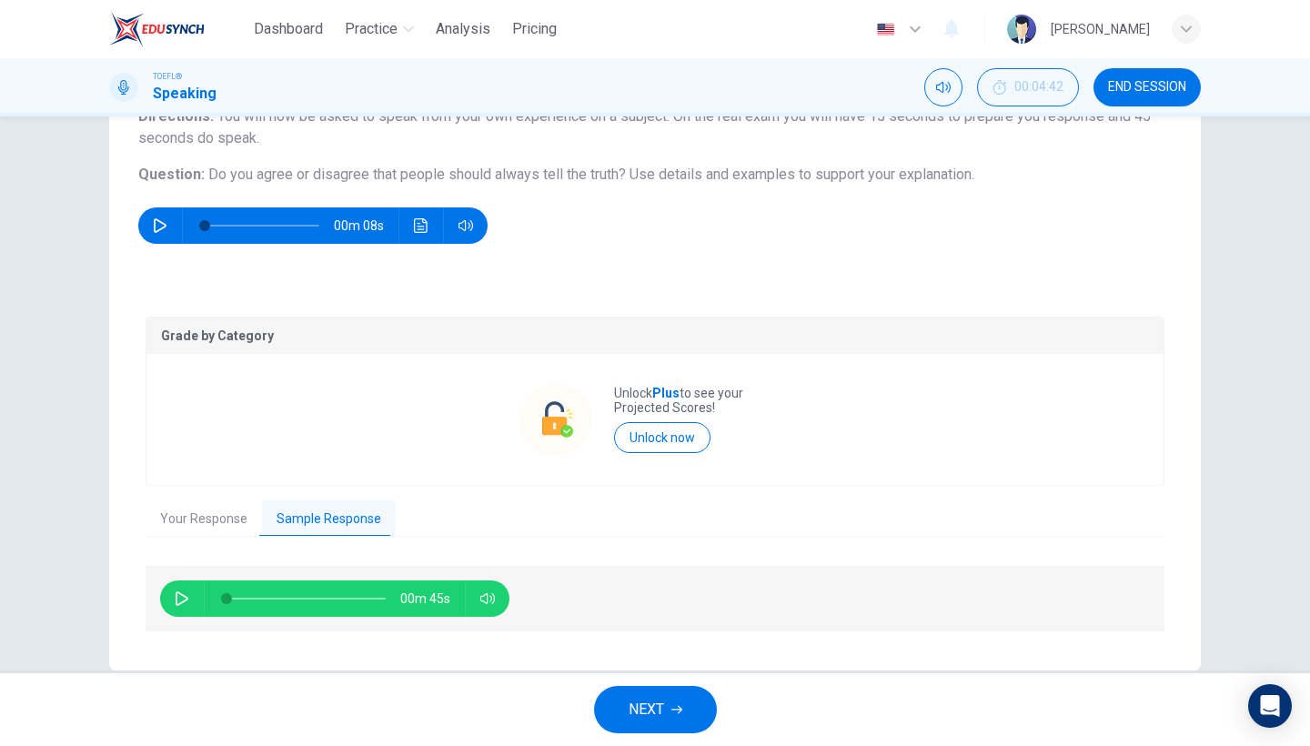
click at [179, 596] on icon "button" at bounding box center [182, 598] width 15 height 15
type input "94"
click at [1140, 90] on span "END SESSION" at bounding box center [1147, 87] width 78 height 15
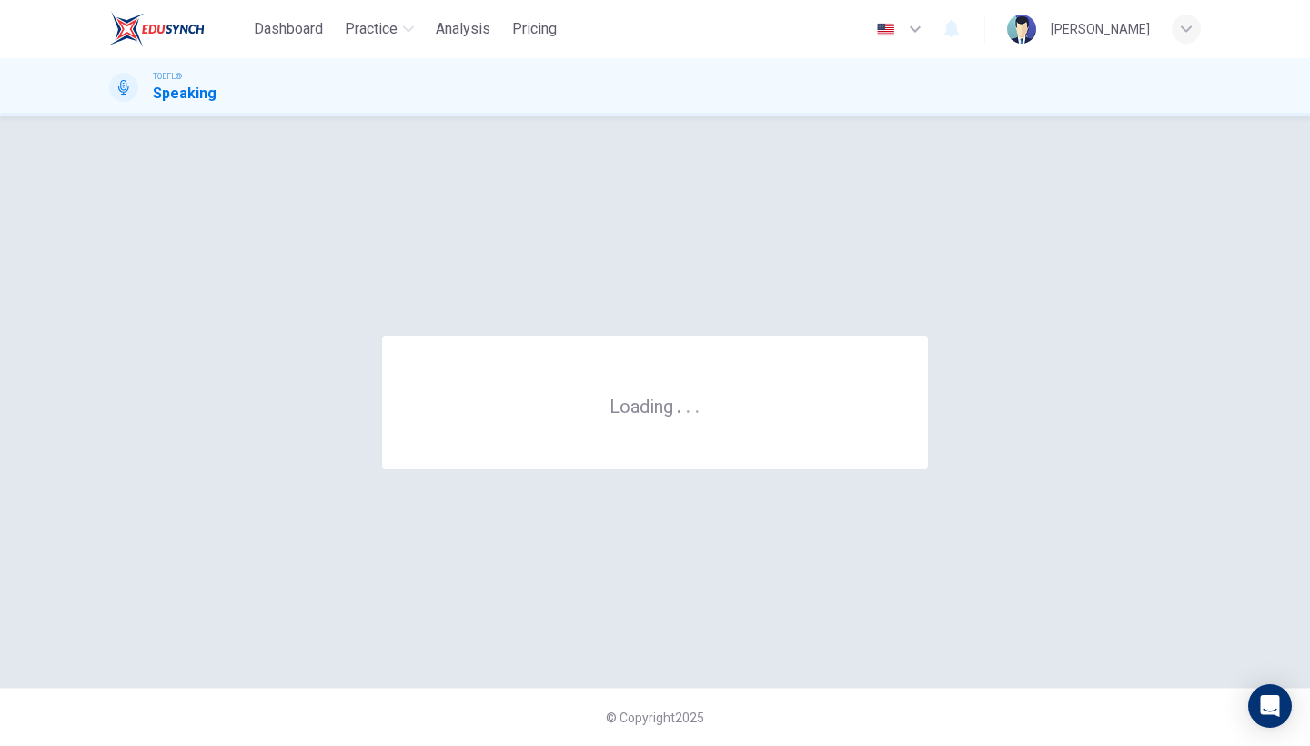
scroll to position [0, 0]
